Goal: Transaction & Acquisition: Book appointment/travel/reservation

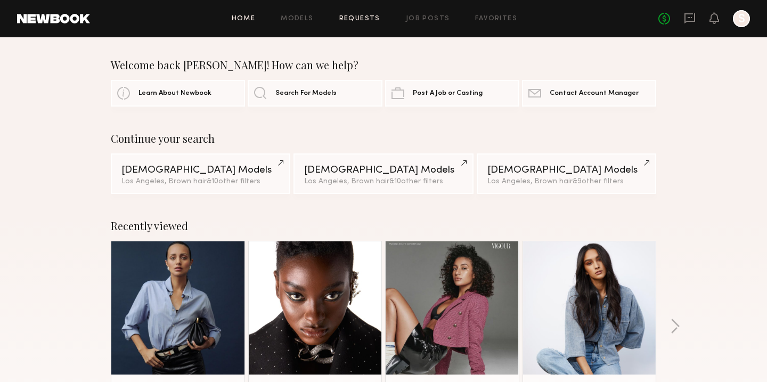
click at [374, 17] on link "Requests" at bounding box center [359, 18] width 41 height 7
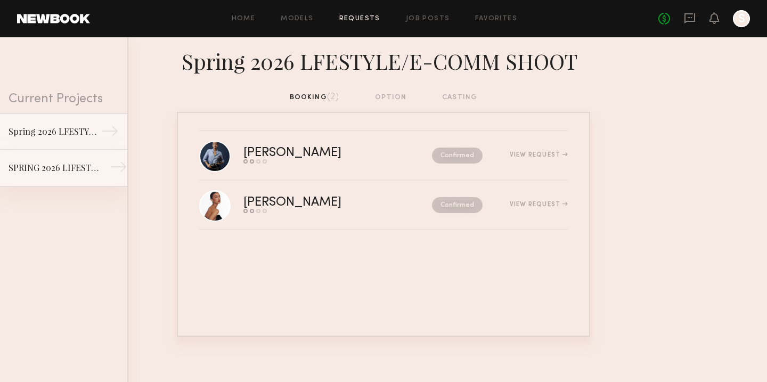
click at [80, 158] on link "SPRING 2026 LIFESTYLE/ E-COMM SHOOT →" at bounding box center [63, 168] width 127 height 37
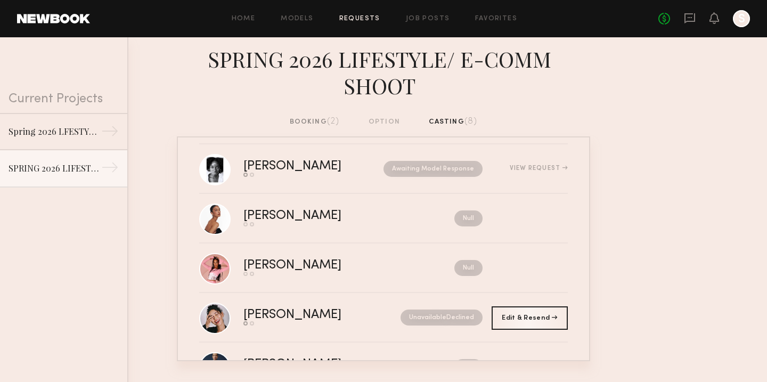
scroll to position [209, 0]
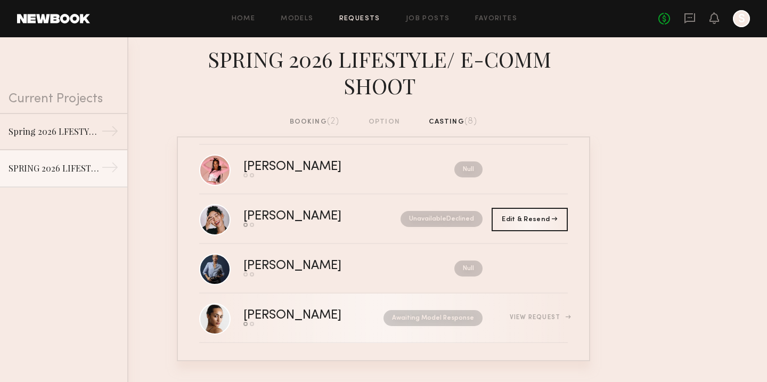
click at [255, 318] on div "[PERSON_NAME]" at bounding box center [302, 315] width 119 height 12
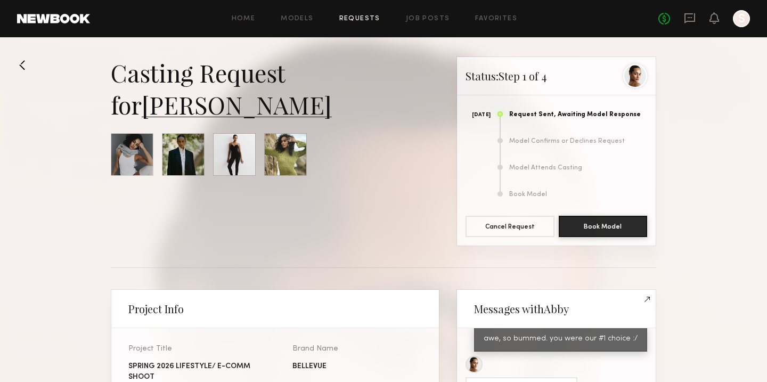
scroll to position [806, 0]
click at [199, 110] on link "[PERSON_NAME]" at bounding box center [237, 104] width 190 height 32
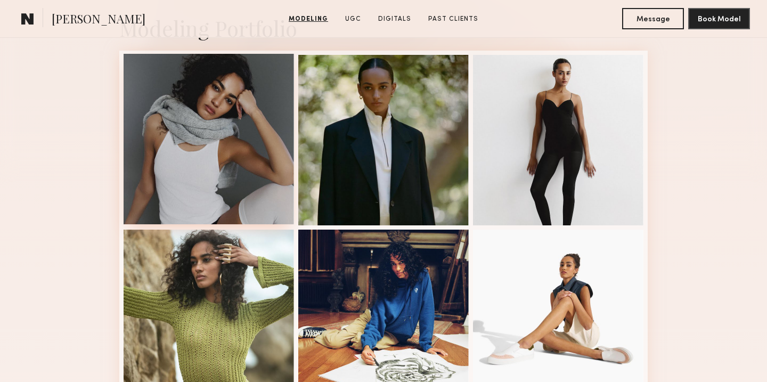
scroll to position [293, 0]
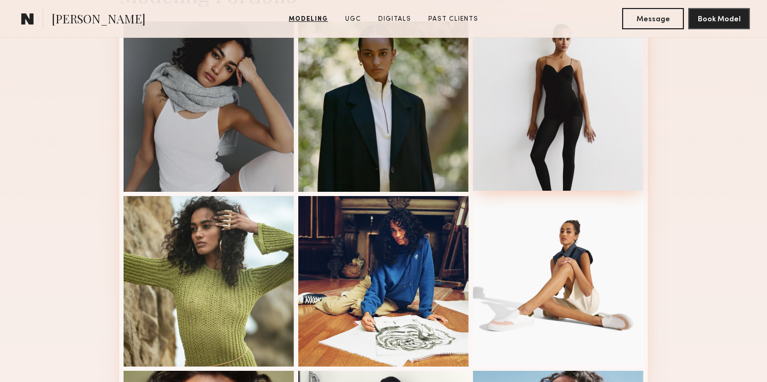
click at [579, 106] on div at bounding box center [558, 105] width 170 height 170
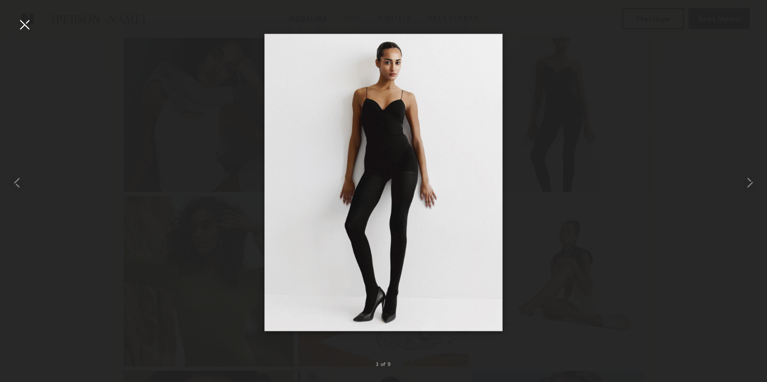
click at [28, 28] on div at bounding box center [24, 24] width 17 height 17
